Goal: Information Seeking & Learning: Learn about a topic

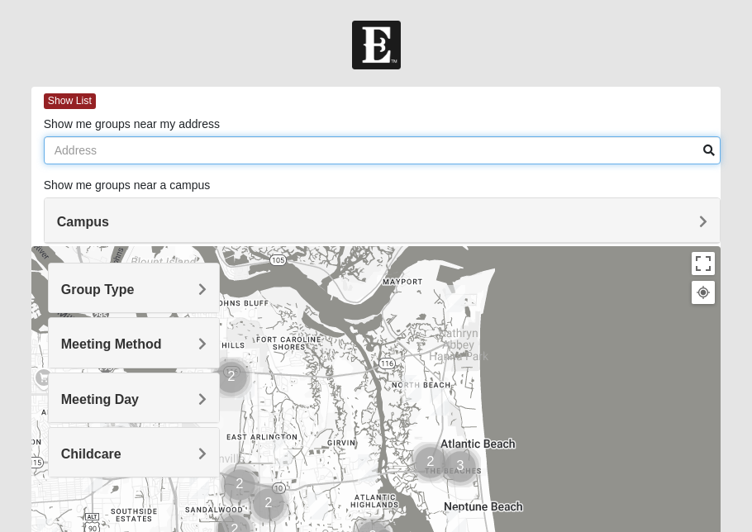
click at [102, 149] on input "Show me groups near my address" at bounding box center [383, 150] width 678 height 28
type input "[STREET_ADDRESS]"
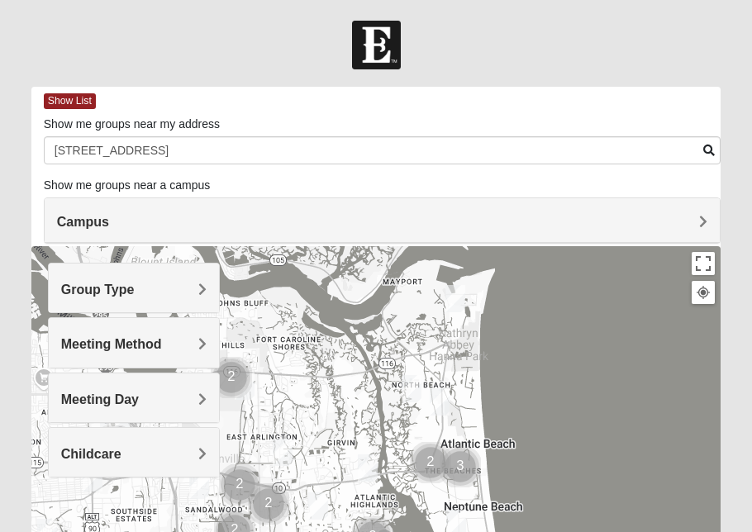
click at [711, 150] on span at bounding box center [709, 151] width 12 height 12
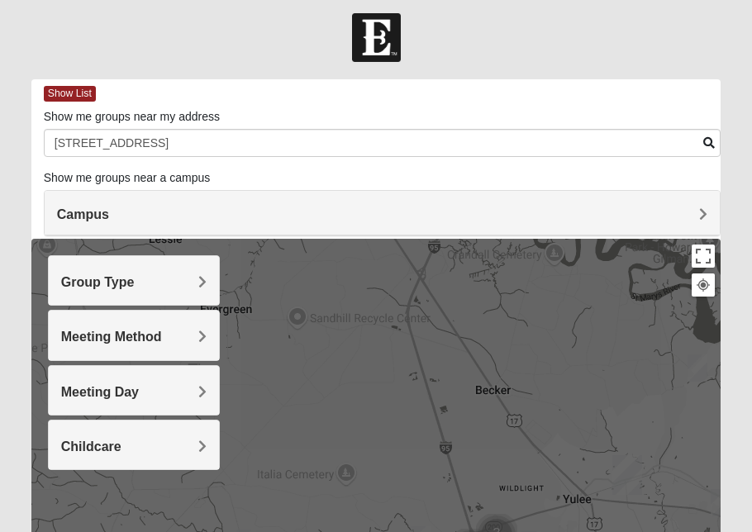
scroll to position [7, 0]
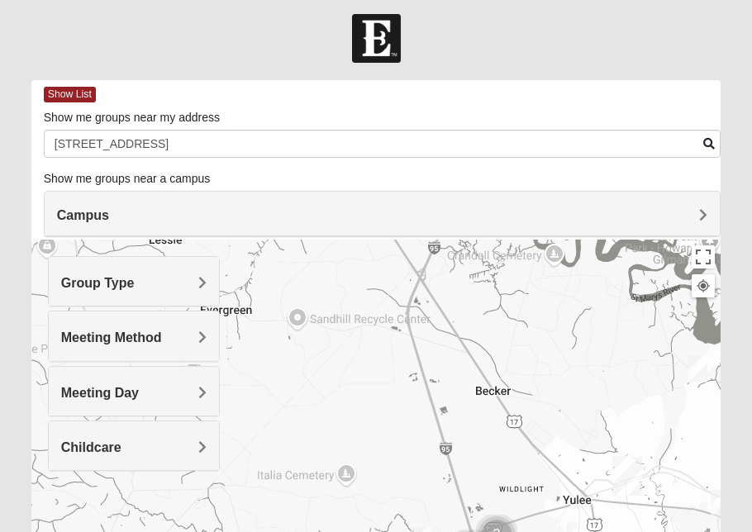
click at [135, 283] on span "Group Type" at bounding box center [98, 283] width 74 height 14
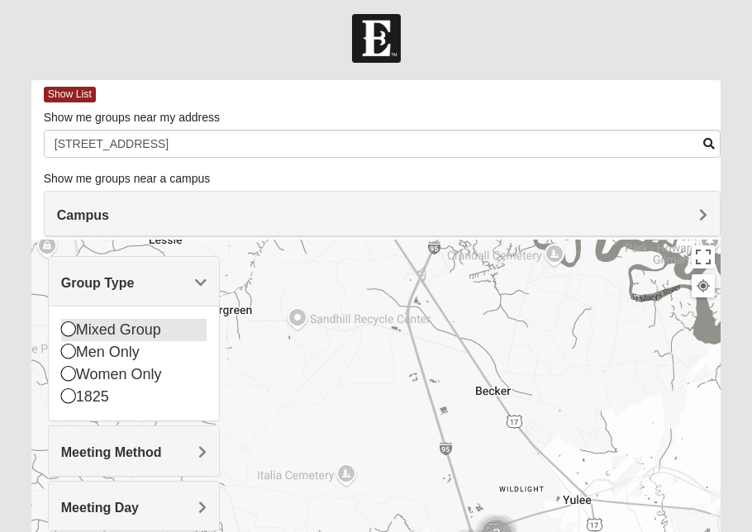
click at [67, 330] on icon at bounding box center [68, 328] width 15 height 15
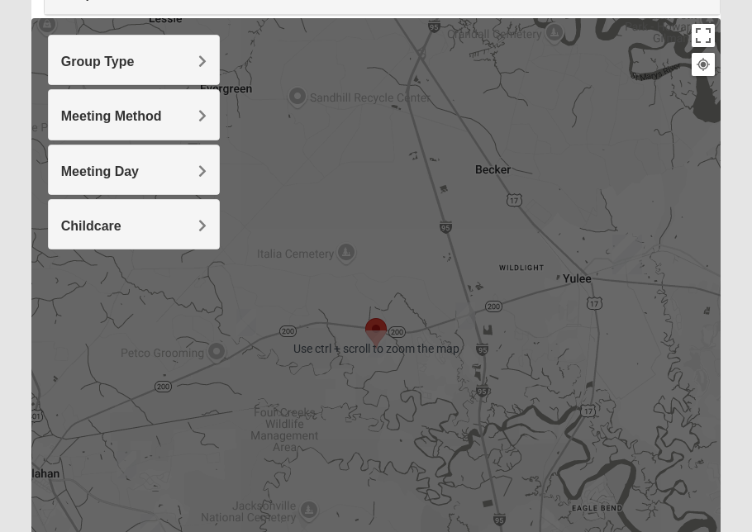
scroll to position [229, 0]
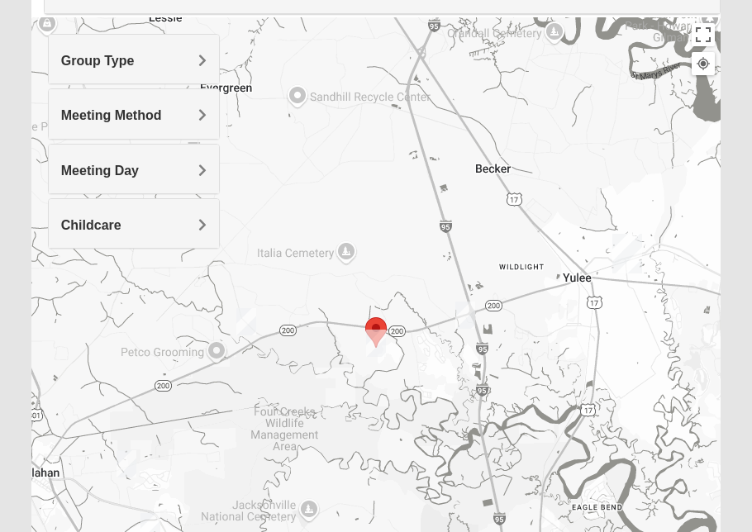
click at [162, 115] on span "Meeting Method" at bounding box center [111, 115] width 101 height 14
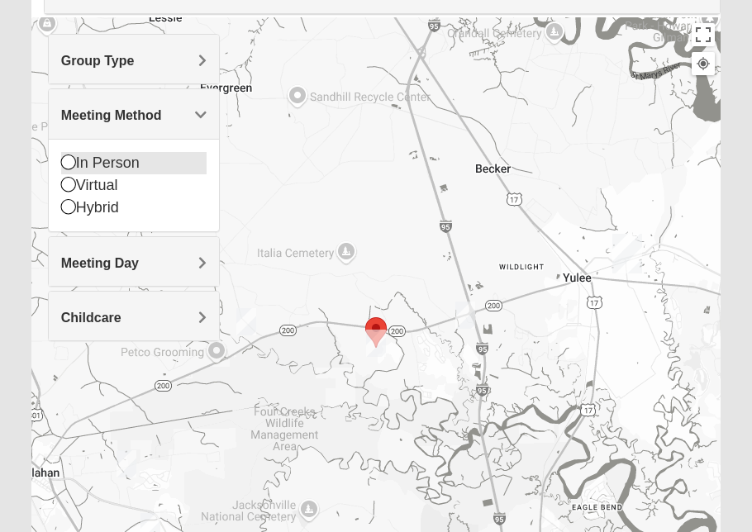
click at [69, 163] on icon at bounding box center [68, 162] width 15 height 15
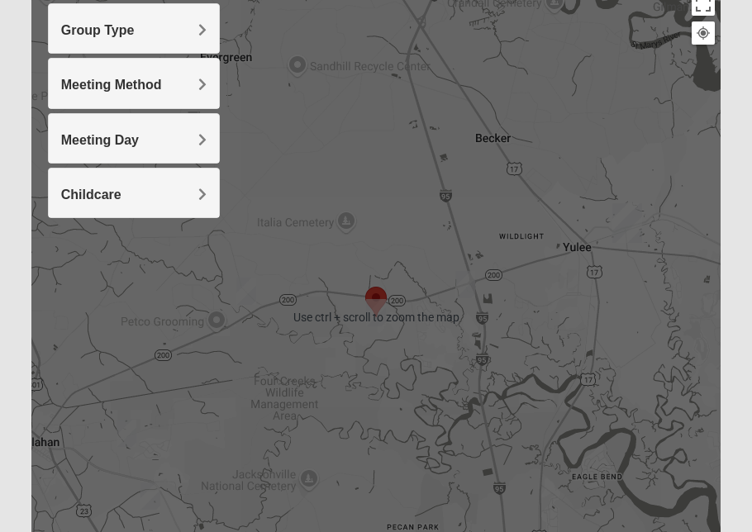
scroll to position [259, 0]
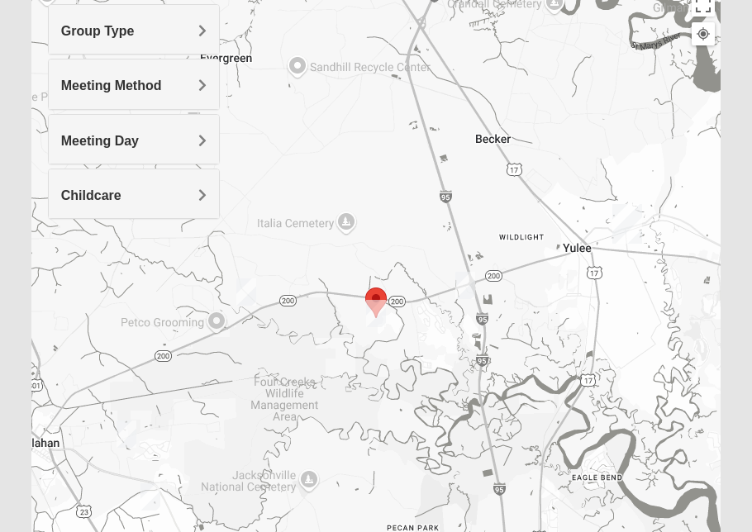
click at [249, 288] on img "Mixed Johnson 32011" at bounding box center [246, 291] width 20 height 27
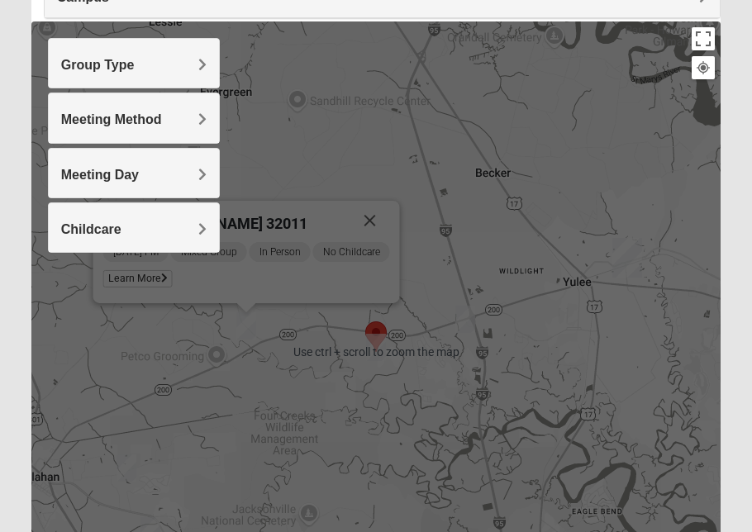
scroll to position [242, 0]
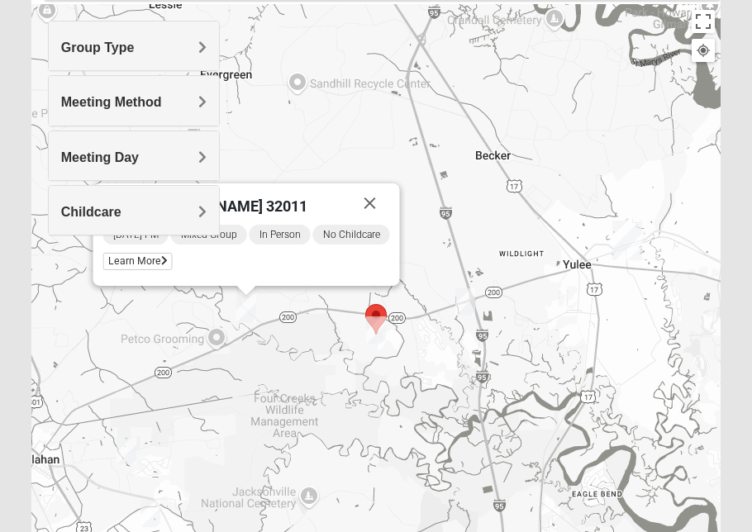
click at [139, 154] on span "Meeting Day" at bounding box center [100, 157] width 78 height 14
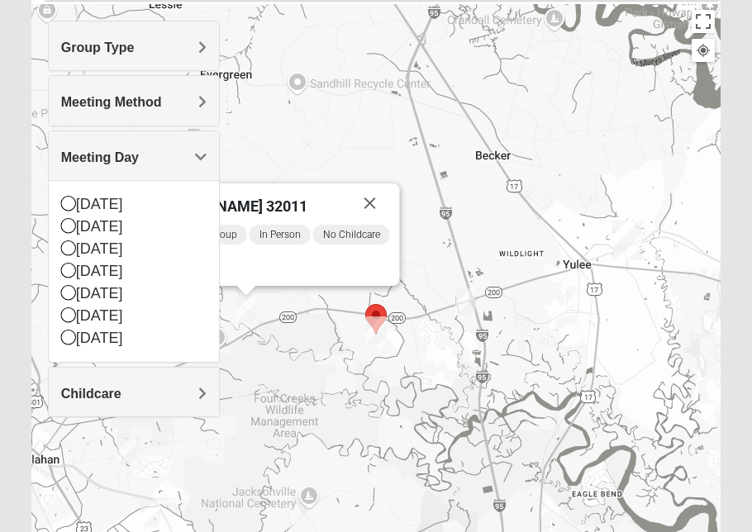
click at [320, 155] on div "Mixed [PERSON_NAME] 32011 [DATE] PM Mixed Group In Person No Childcare Learn Mo…" at bounding box center [376, 334] width 690 height 661
click at [139, 154] on span "Meeting Day" at bounding box center [100, 157] width 78 height 14
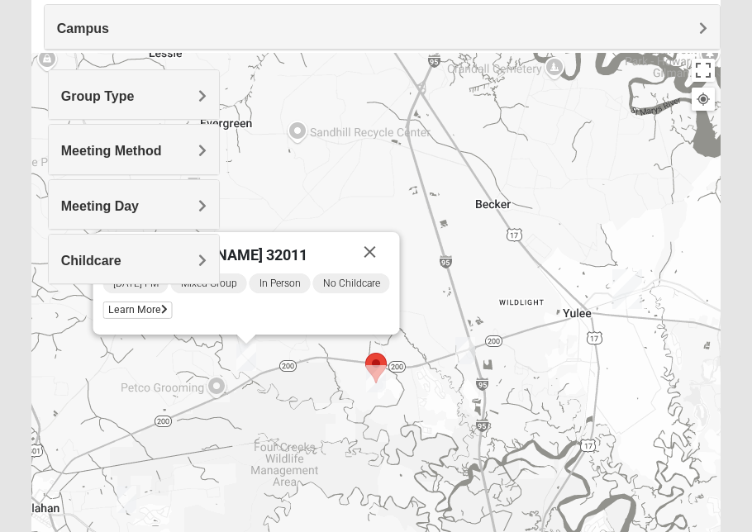
scroll to position [224, 0]
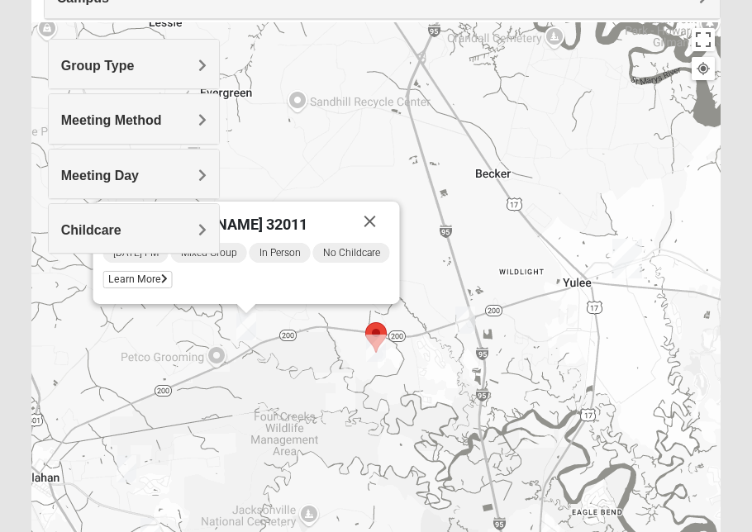
click at [248, 271] on div "[DATE] PM Mixed Group In Person No Childcare Learn More" at bounding box center [246, 267] width 287 height 53
click at [155, 274] on span "Learn More" at bounding box center [137, 279] width 69 height 17
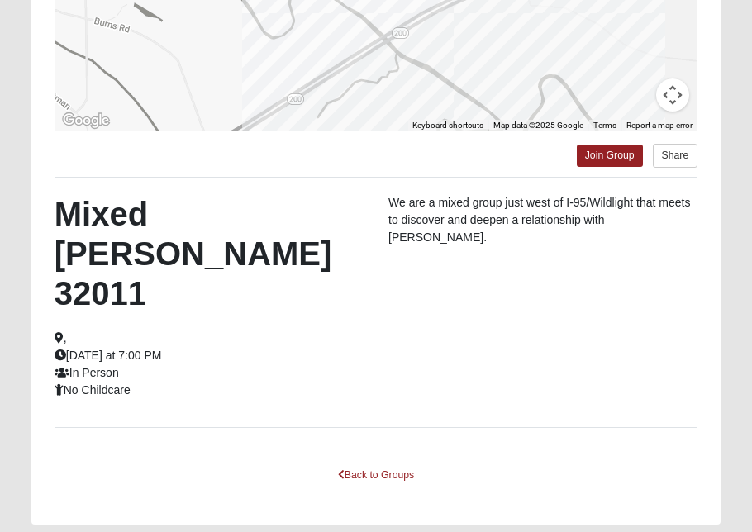
scroll to position [395, 0]
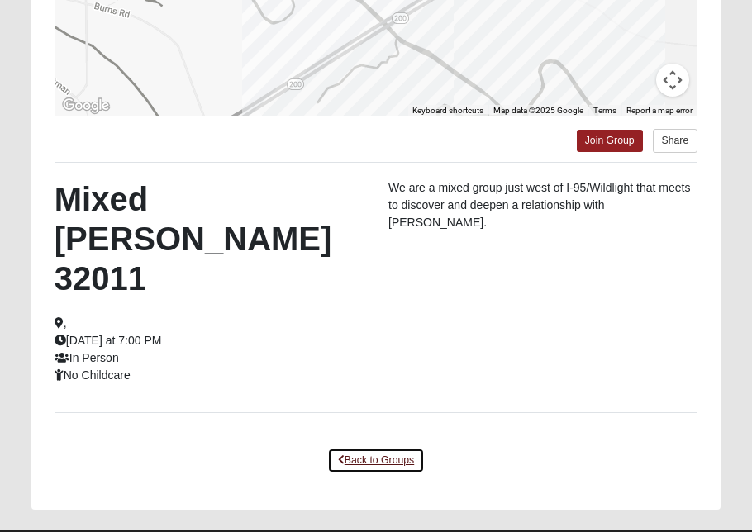
click at [398, 448] on link "Back to Groups" at bounding box center [375, 461] width 97 height 26
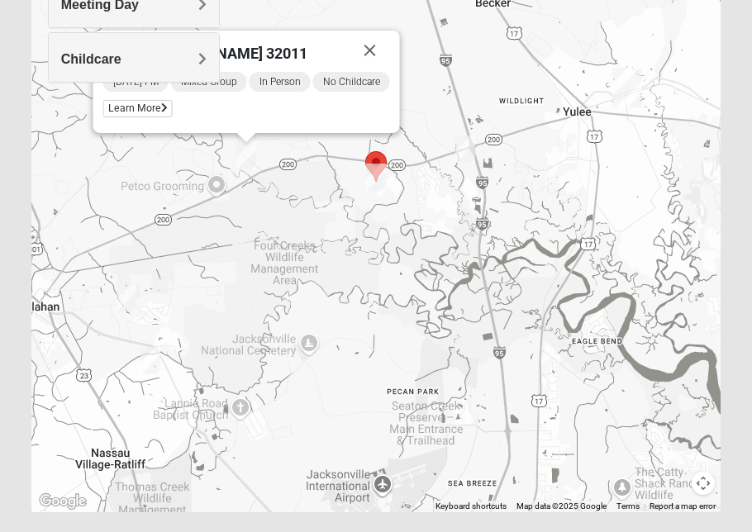
click at [376, 170] on img "Mixed Sheppard/Wetzel 32097" at bounding box center [376, 177] width 20 height 27
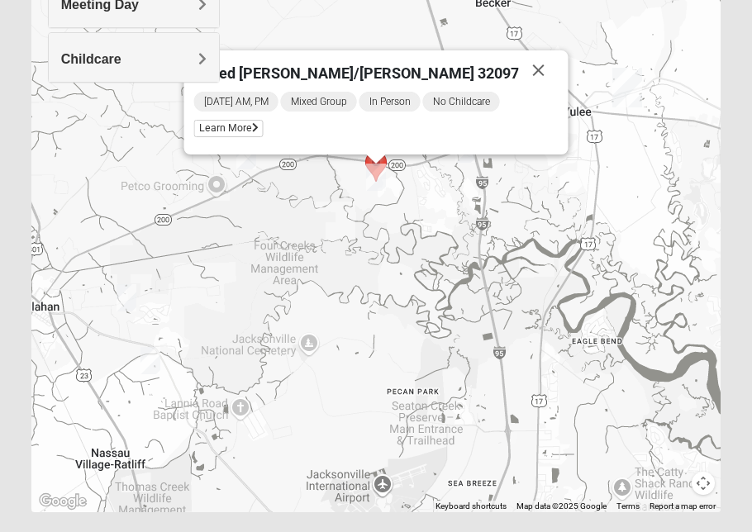
click at [278, 107] on span "[DATE] AM, PM" at bounding box center [236, 102] width 84 height 20
click at [357, 104] on span "Mixed Group" at bounding box center [319, 102] width 76 height 20
click at [264, 127] on span "Learn More" at bounding box center [228, 128] width 69 height 17
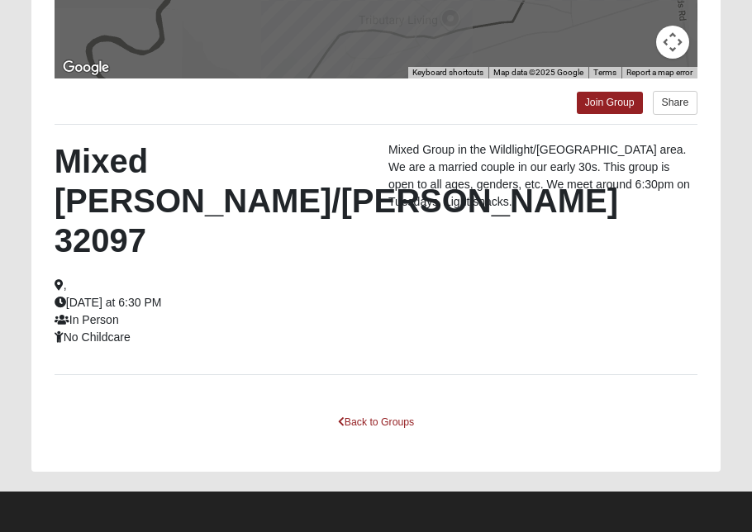
scroll to position [434, 0]
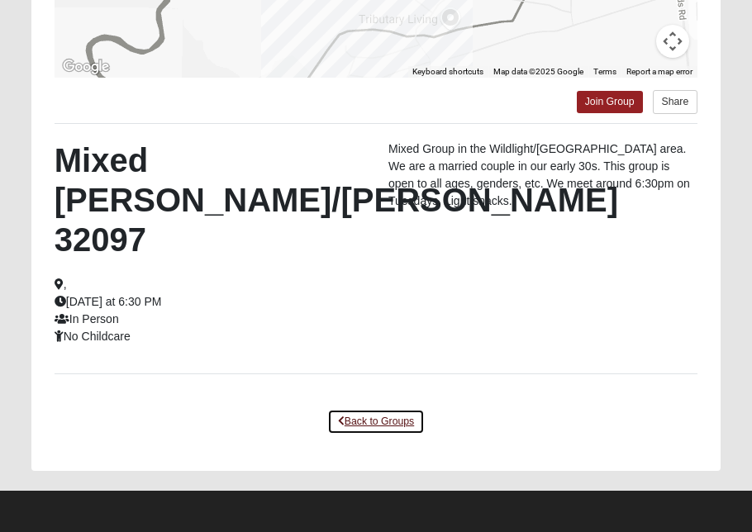
click at [379, 416] on link "Back to Groups" at bounding box center [375, 422] width 97 height 26
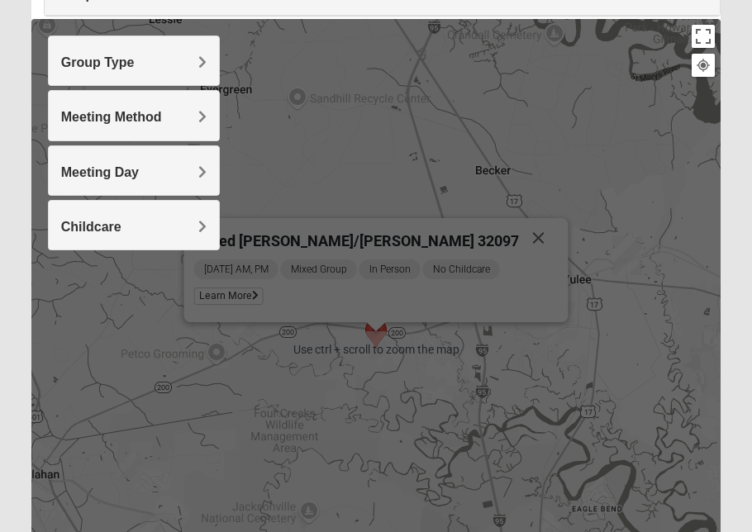
scroll to position [202, 0]
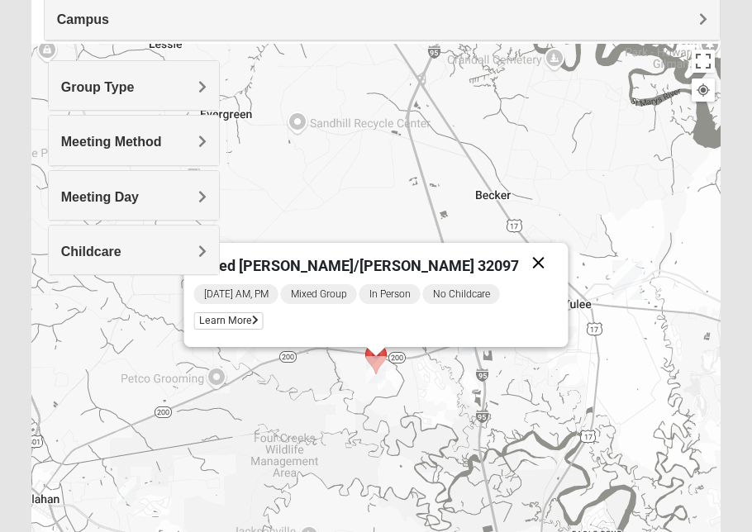
click at [519, 259] on button "Close" at bounding box center [539, 263] width 40 height 40
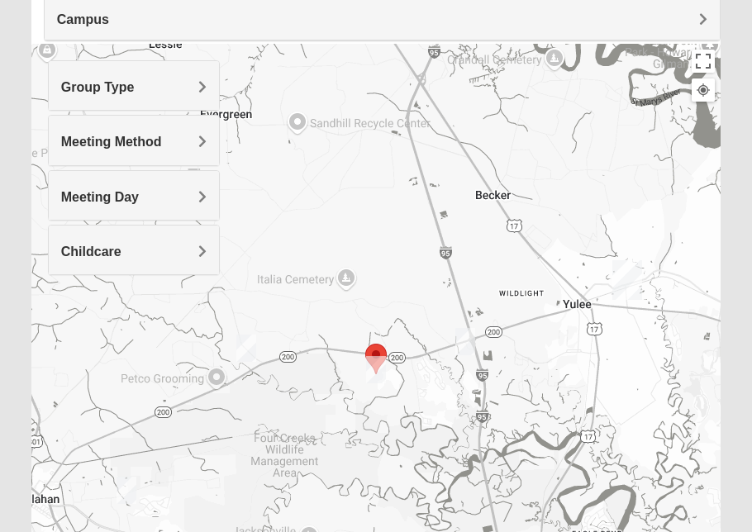
click at [468, 342] on img "Mixed Silva 32097 (Starting October 4, 2025)" at bounding box center [465, 341] width 20 height 27
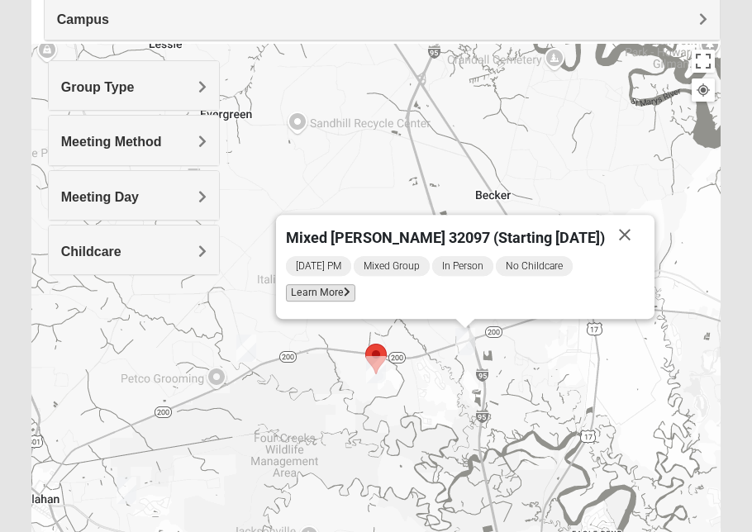
click at [345, 292] on span "Learn More" at bounding box center [320, 292] width 69 height 17
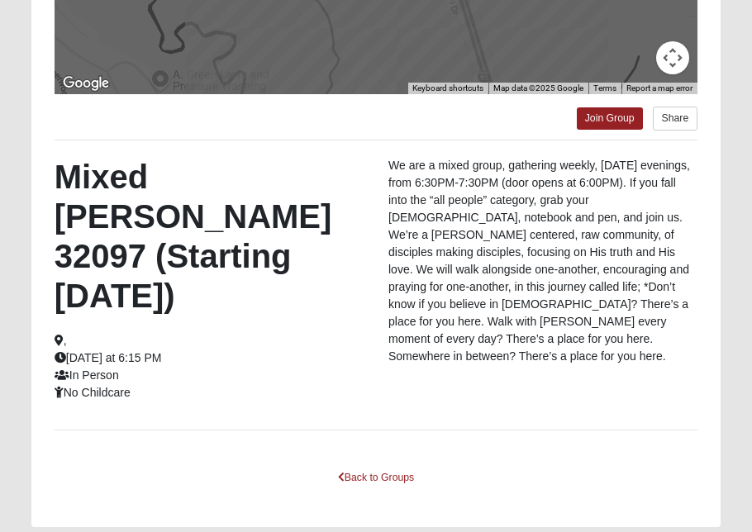
scroll to position [435, 0]
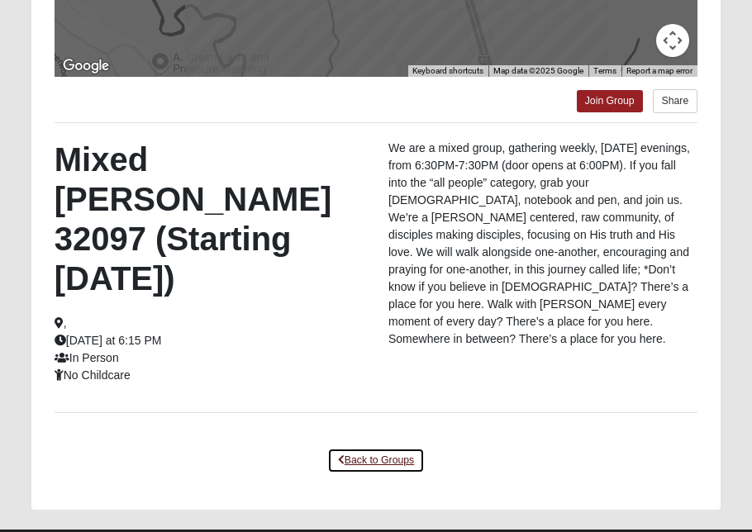
click at [374, 448] on link "Back to Groups" at bounding box center [375, 461] width 97 height 26
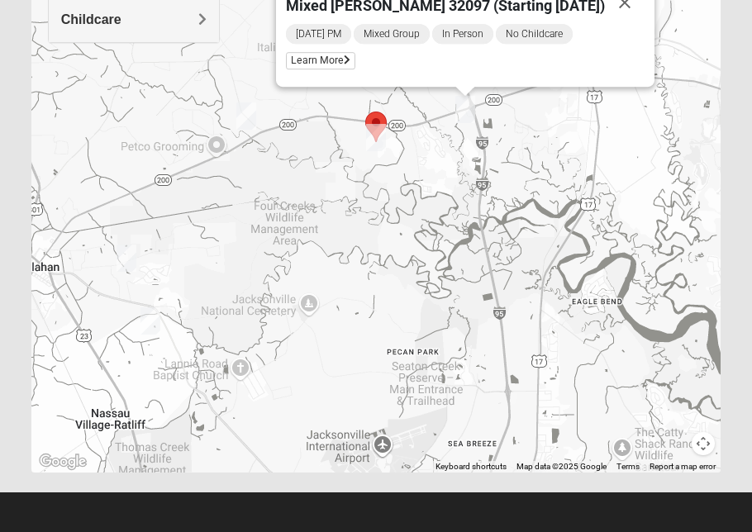
click at [131, 257] on img "Mixed Raines 32011" at bounding box center [126, 258] width 20 height 27
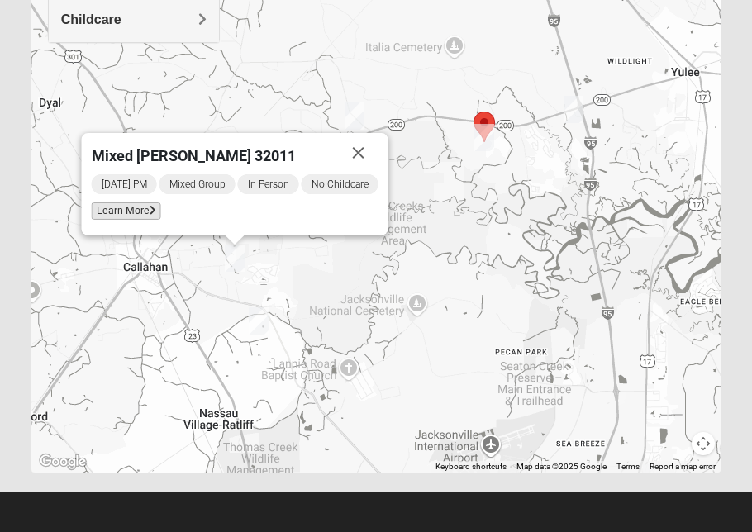
click at [138, 209] on span "Learn More" at bounding box center [126, 210] width 69 height 17
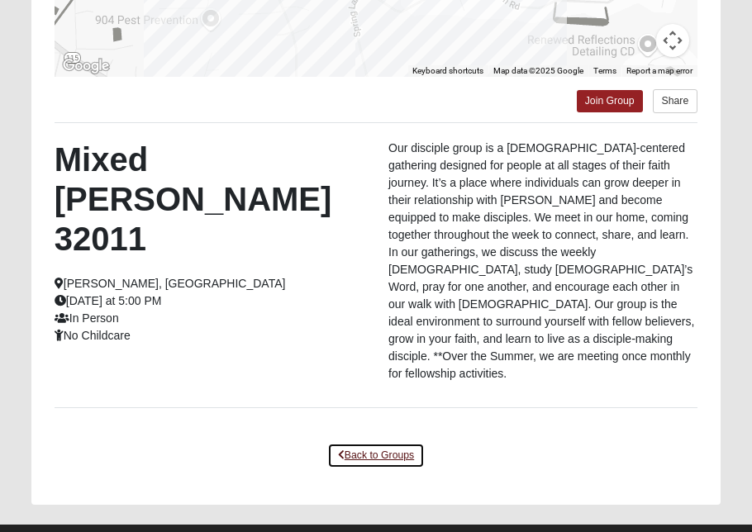
click at [380, 443] on link "Back to Groups" at bounding box center [375, 456] width 97 height 26
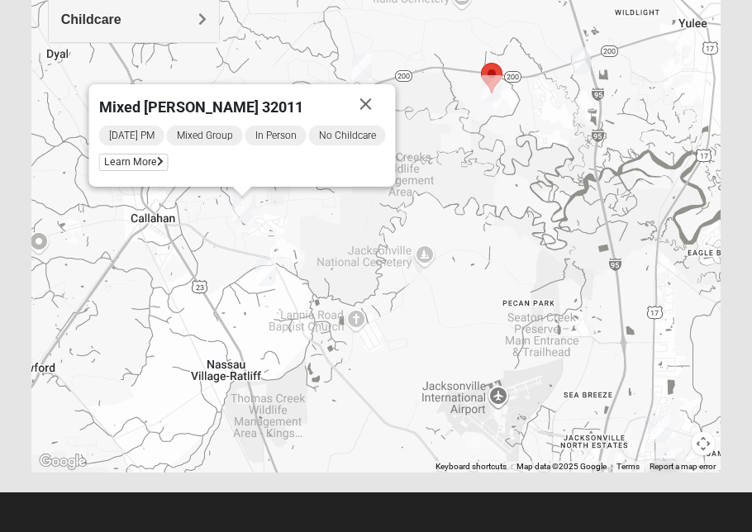
drag, startPoint x: 262, startPoint y: 323, endPoint x: 277, endPoint y: 278, distance: 47.8
click at [276, 278] on img "Mixed Kelly 32011" at bounding box center [266, 272] width 20 height 27
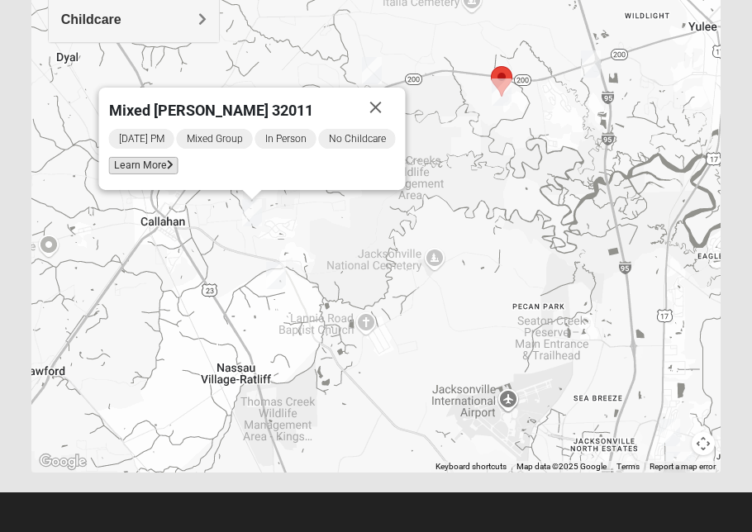
click at [154, 165] on span "Learn More" at bounding box center [143, 165] width 69 height 17
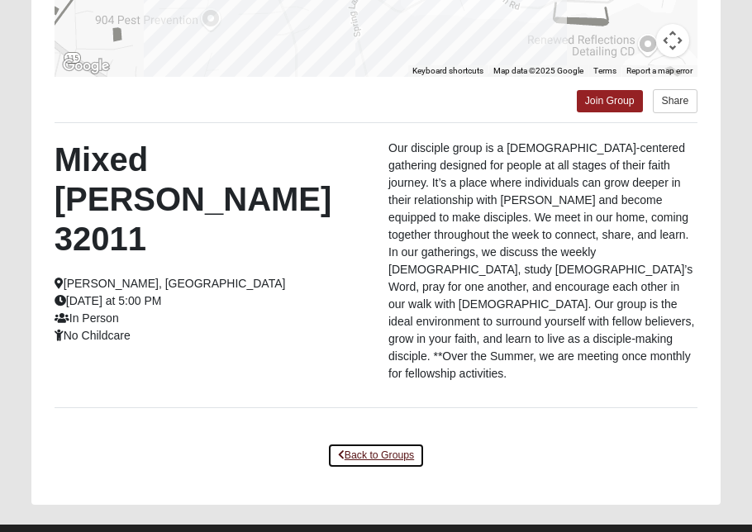
click at [383, 443] on link "Back to Groups" at bounding box center [375, 456] width 97 height 26
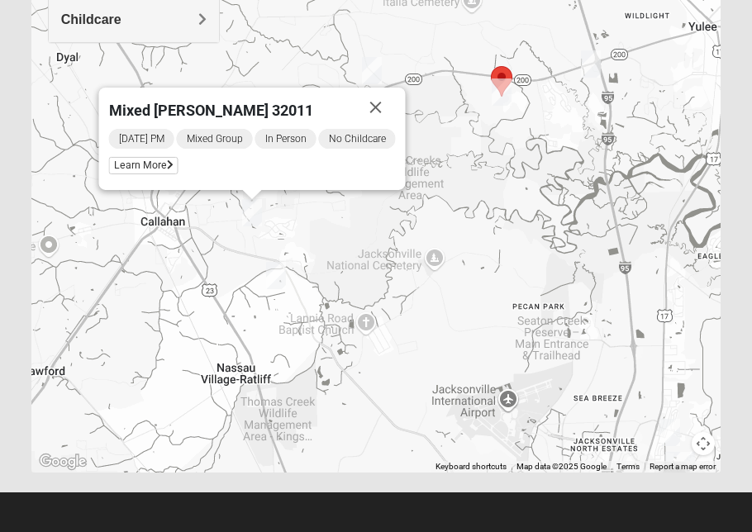
click at [278, 269] on img "Mixed Kelly 32011" at bounding box center [276, 275] width 20 height 27
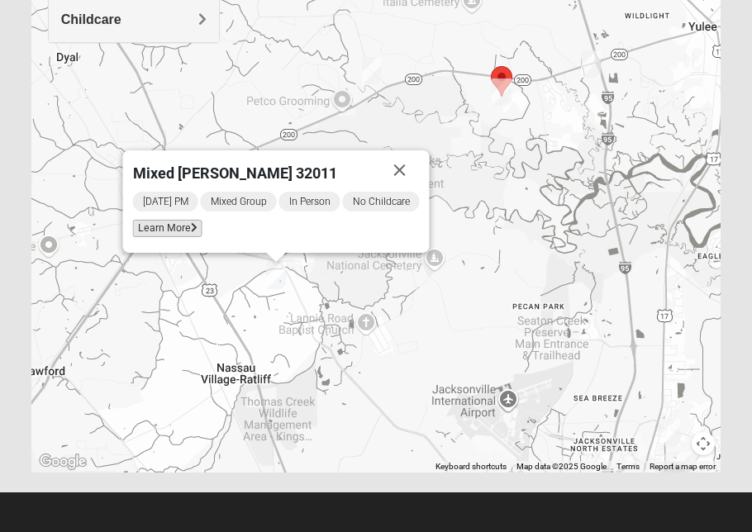
click at [169, 224] on span "Learn More" at bounding box center [167, 228] width 69 height 17
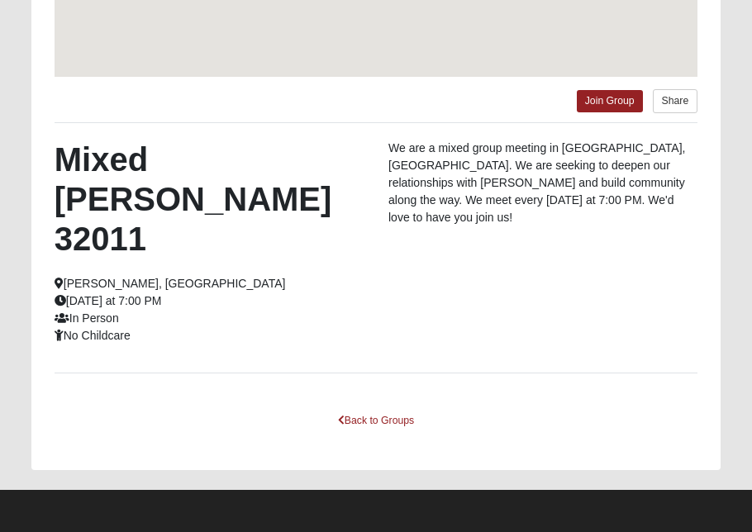
scroll to position [304, 0]
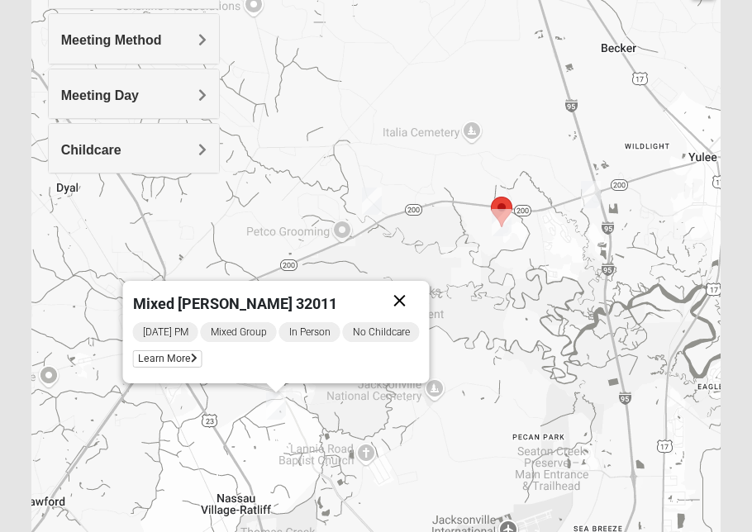
click at [409, 297] on button "Close" at bounding box center [400, 301] width 40 height 40
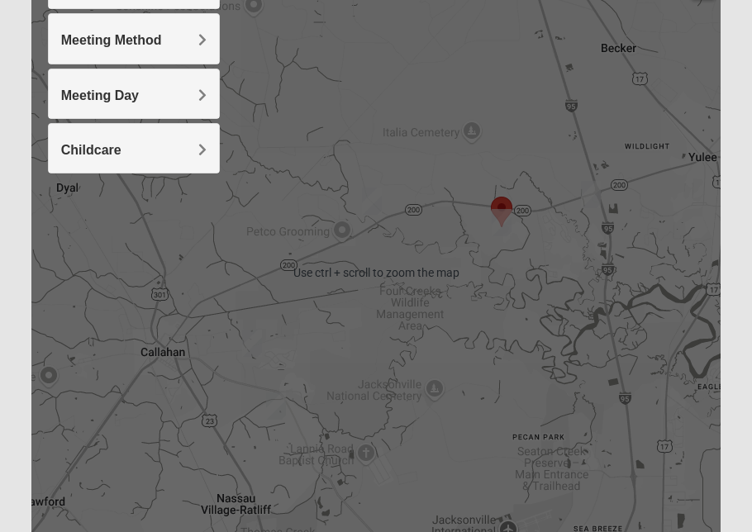
scroll to position [437, 0]
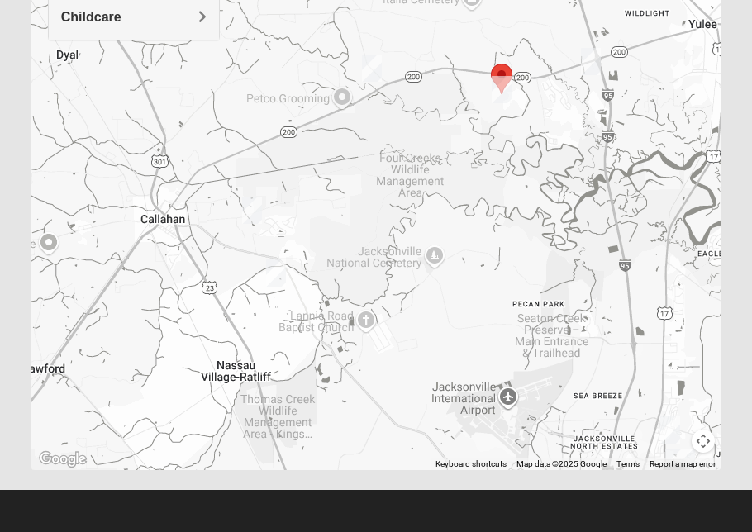
click at [505, 88] on img "Mixed Sheppard/Wetzel 32097" at bounding box center [502, 89] width 20 height 27
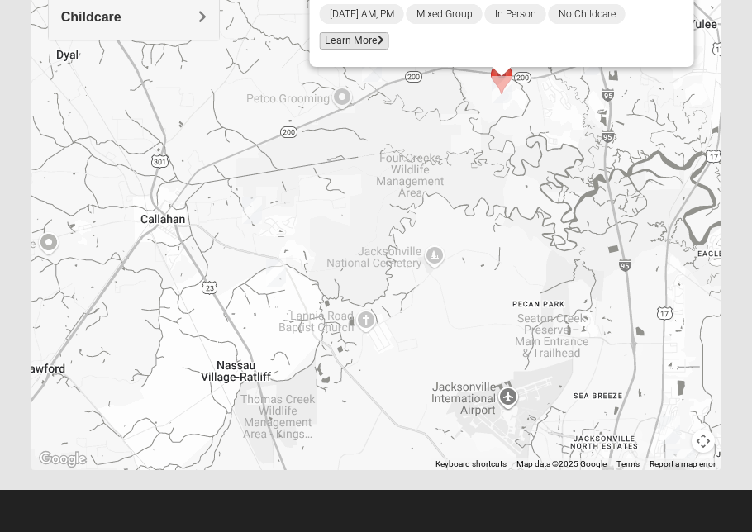
click at [389, 45] on span "Learn More" at bounding box center [354, 40] width 69 height 17
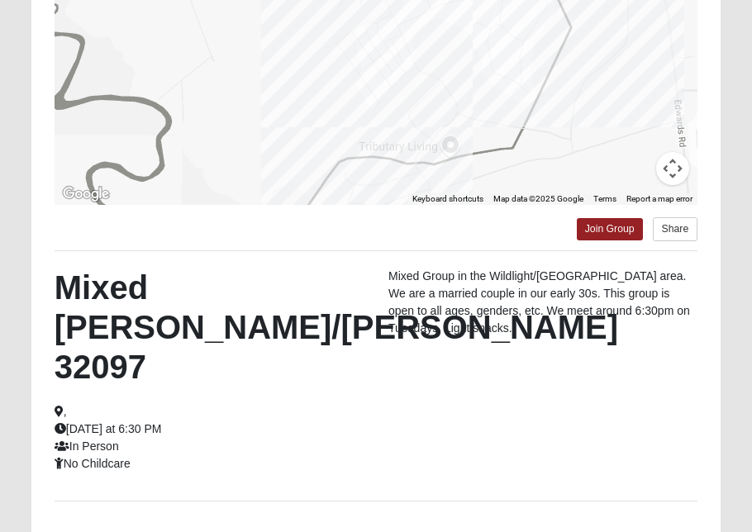
scroll to position [435, 0]
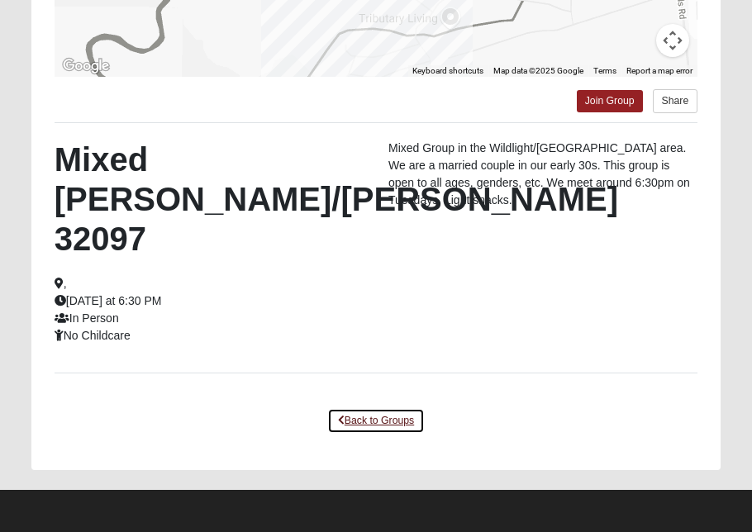
click at [392, 416] on link "Back to Groups" at bounding box center [375, 421] width 97 height 26
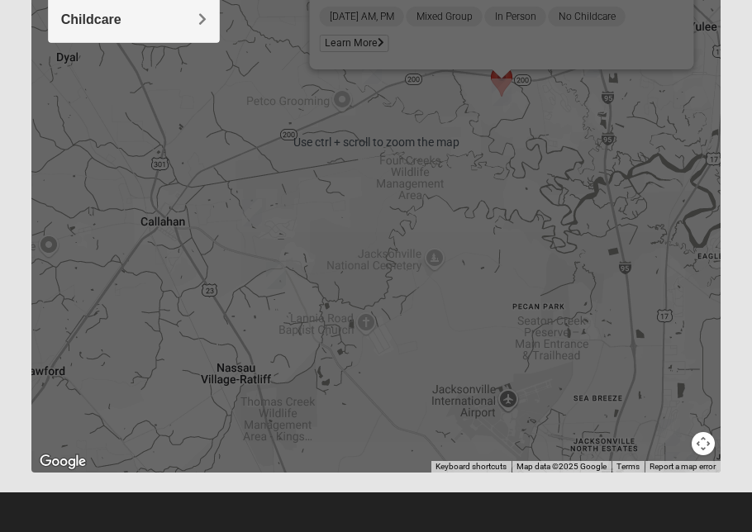
click at [608, 240] on div "Mixed [PERSON_NAME]/[PERSON_NAME] 32097 [DATE] AM, PM Mixed Group In Person No …" at bounding box center [376, 142] width 690 height 661
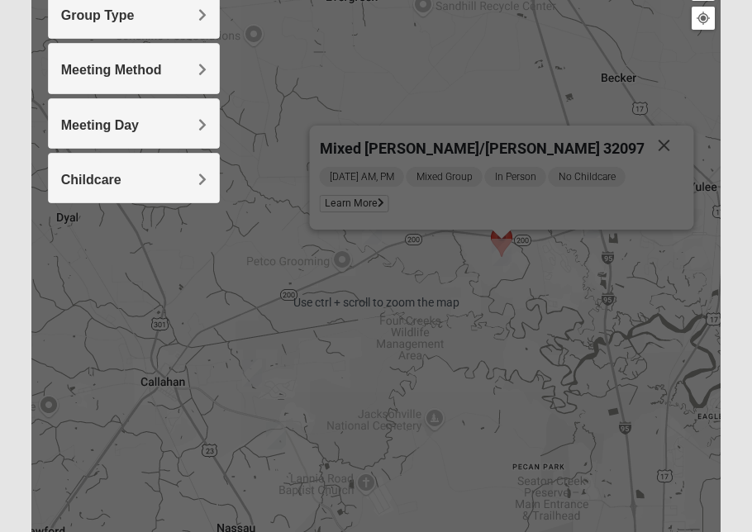
scroll to position [273, 0]
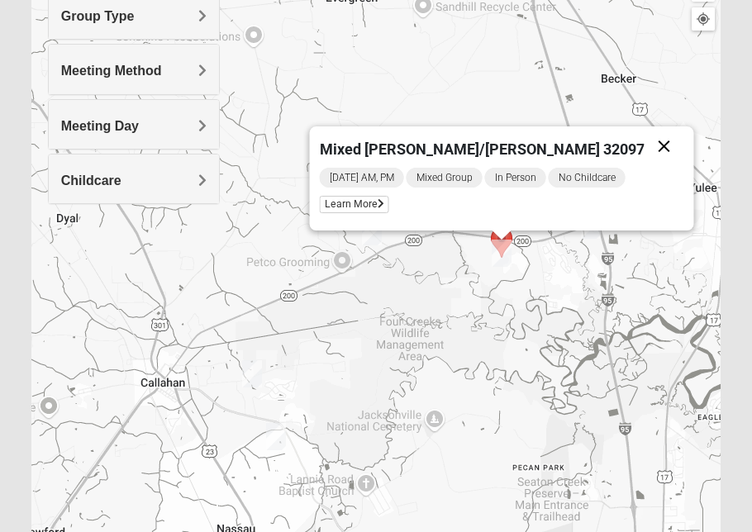
click at [644, 142] on button "Close" at bounding box center [664, 146] width 40 height 40
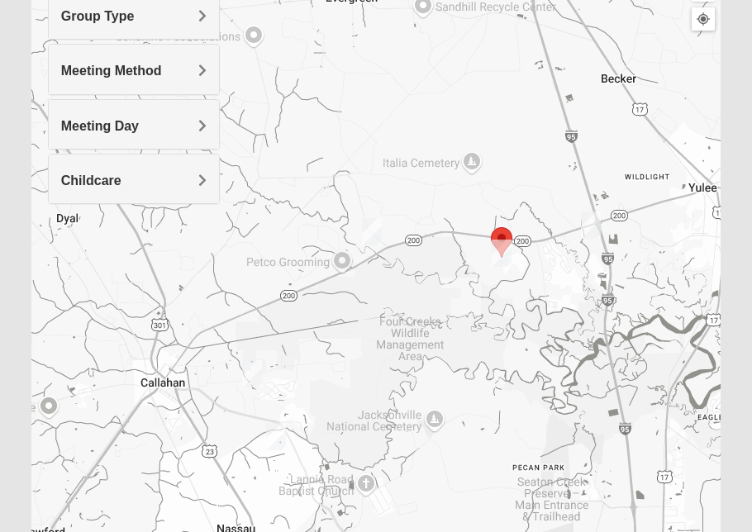
click at [589, 220] on img "Mixed Silva 32097 (Starting October 4, 2025)" at bounding box center [591, 225] width 20 height 27
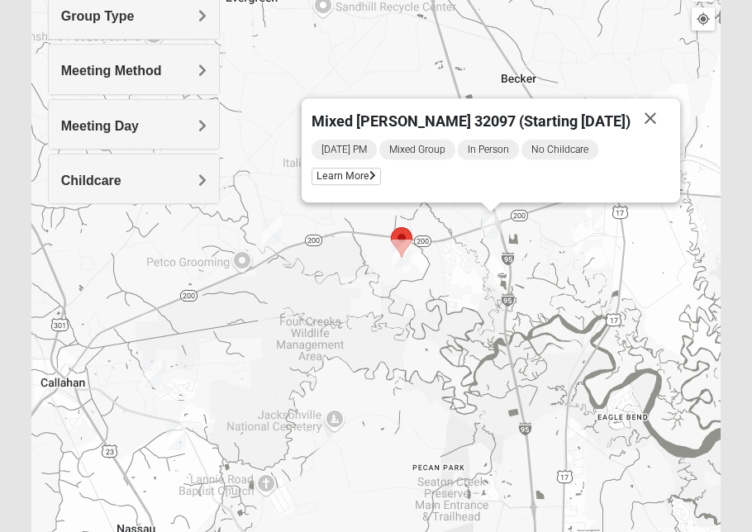
click at [152, 372] on img "Mixed Raines 32011" at bounding box center [152, 373] width 20 height 27
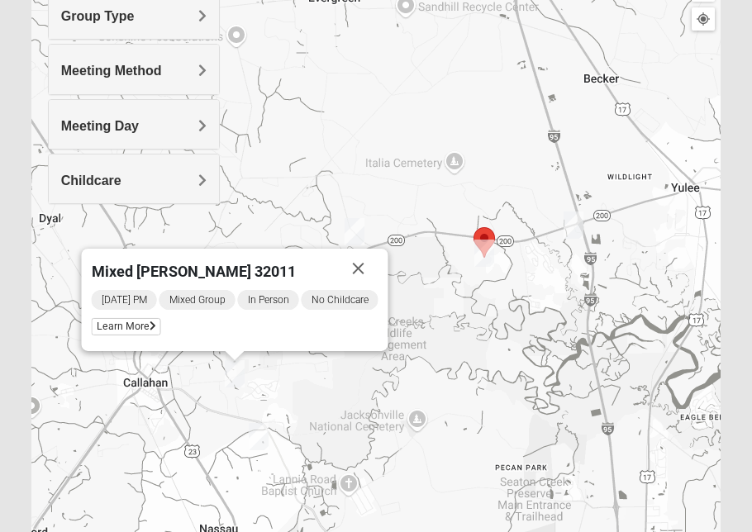
click at [574, 219] on img "Mixed Silva 32097 (Starting October 4, 2025)" at bounding box center [573, 225] width 20 height 27
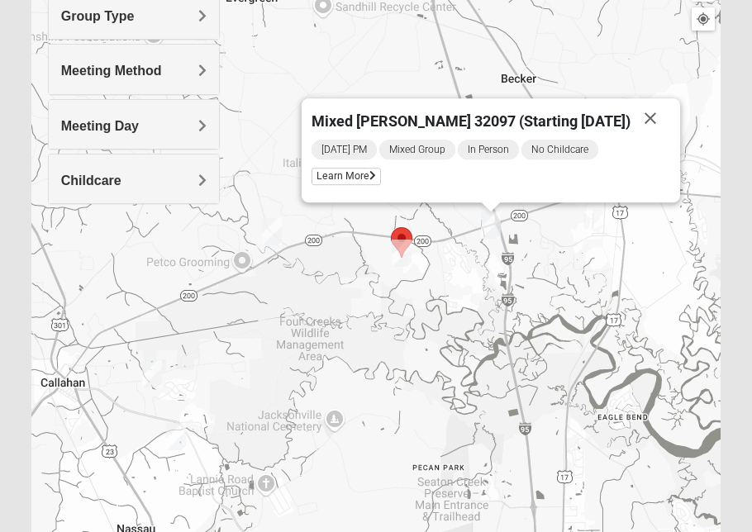
click at [574, 219] on div "Mixed [PERSON_NAME] 32097 (Starting [DATE]) [DATE] PM Mixed Group In Person No …" at bounding box center [376, 303] width 690 height 661
